Goal: Task Accomplishment & Management: Manage account settings

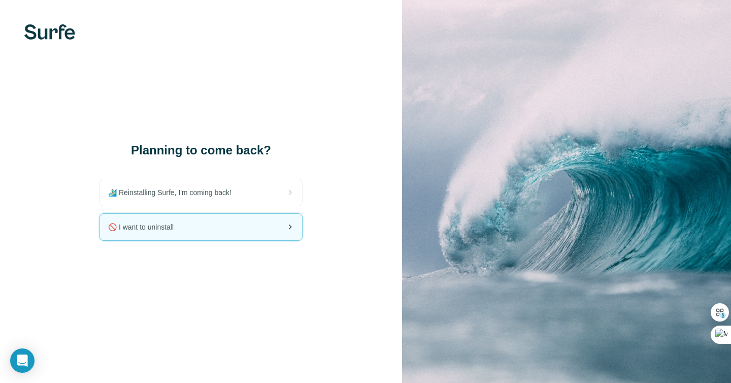
click at [136, 231] on span "🚫 I want to uninstall" at bounding box center [145, 227] width 74 height 10
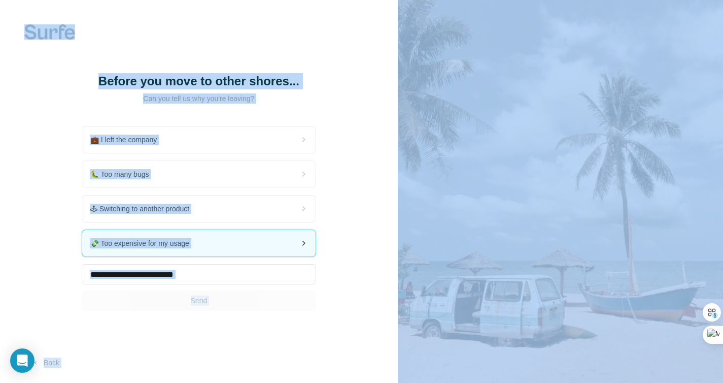
click at [136, 231] on div "💸 Too expensive for my usage" at bounding box center [198, 243] width 233 height 26
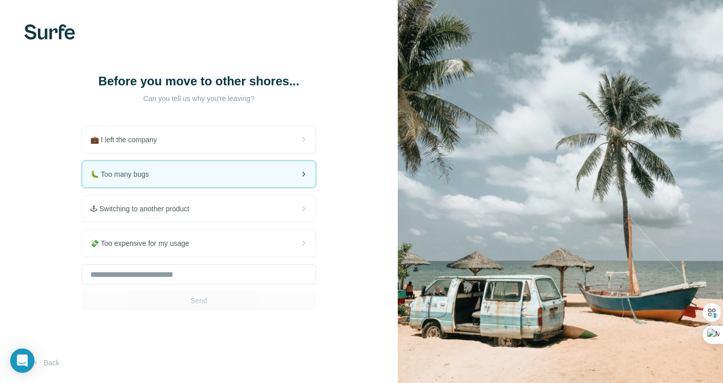
click at [195, 171] on div "🐛 Too many bugs" at bounding box center [198, 174] width 233 height 26
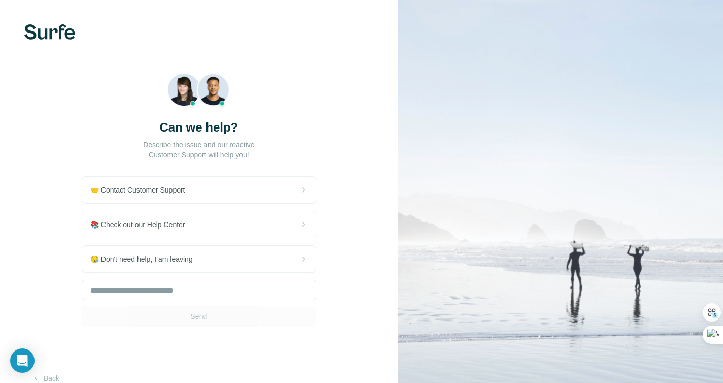
click at [199, 318] on div "Send" at bounding box center [199, 303] width 235 height 47
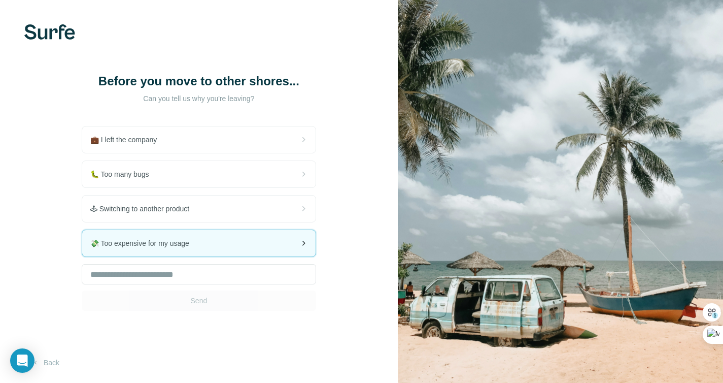
click at [189, 245] on span "💸 Too expensive for my usage" at bounding box center [143, 243] width 107 height 10
